Goal: Task Accomplishment & Management: Manage account settings

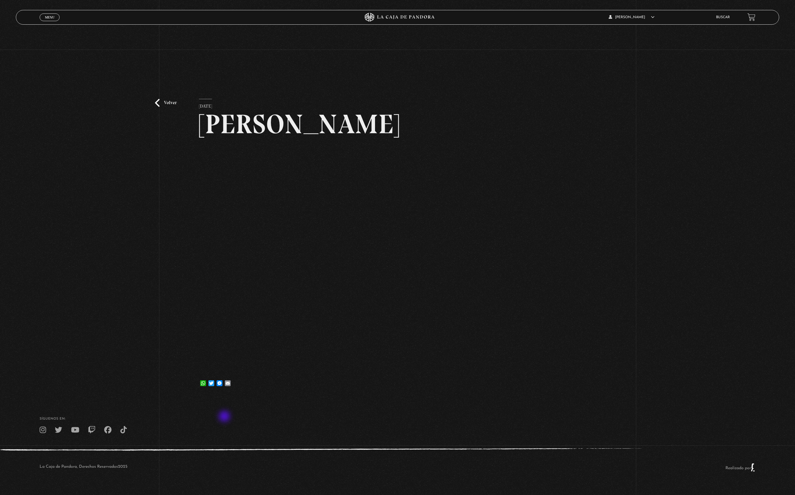
click at [224, 417] on footer "SÍguenos en: La Caja de Pandora, Derechos Reservados 2025 Realizado por" at bounding box center [397, 442] width 795 height 90
click at [199, 312] on div "Volver [DATE] [PERSON_NAME] WhatsApp Twitter Messenger Email" at bounding box center [397, 223] width 795 height 347
click at [278, 391] on div "Volver [DATE] [PERSON_NAME] WhatsApp Twitter Messenger Email" at bounding box center [397, 248] width 397 height 298
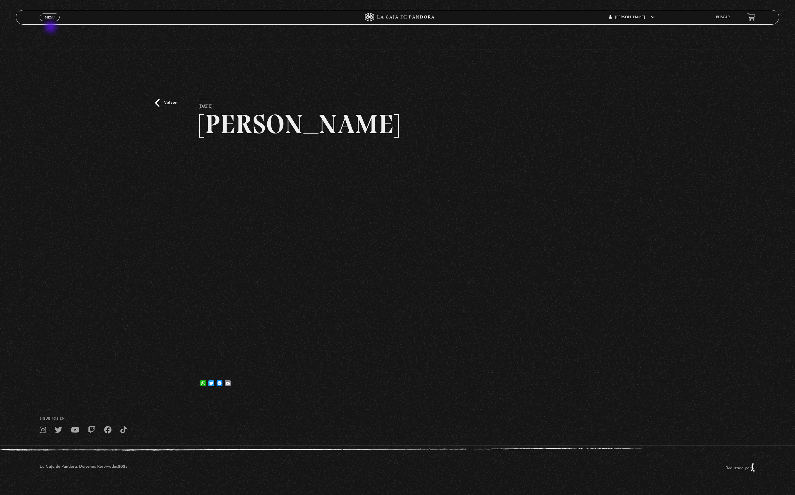
click at [51, 28] on section "Volver [DATE] [PERSON_NAME] WhatsApp Twitter Messenger Email" at bounding box center [397, 198] width 795 height 397
click at [60, 212] on div "Volver [DATE] [PERSON_NAME] WhatsApp Twitter Messenger Email" at bounding box center [397, 223] width 795 height 347
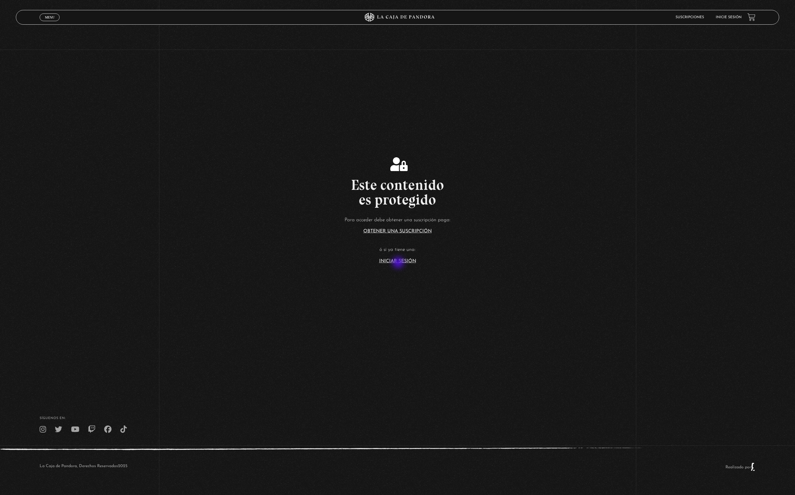
click at [399, 263] on link "Iniciar Sesión" at bounding box center [397, 261] width 37 height 5
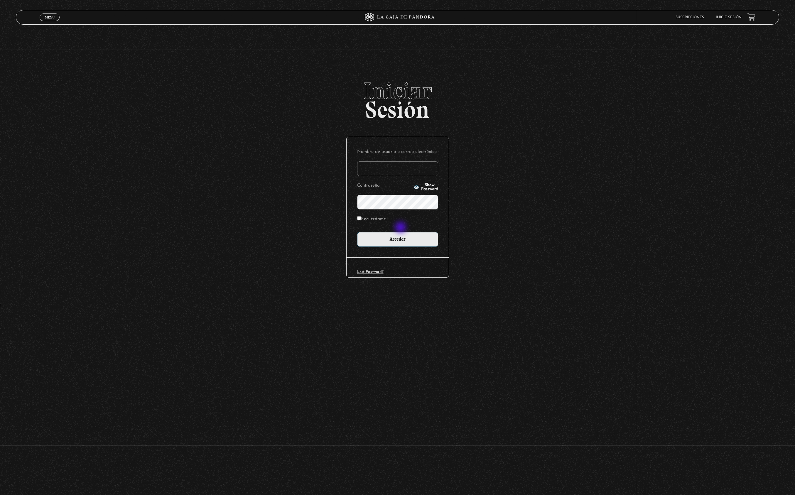
type input "cinthianetro@hotmail.com"
click at [397, 239] on input "Acceder" at bounding box center [397, 239] width 81 height 15
